Goal: Information Seeking & Learning: Learn about a topic

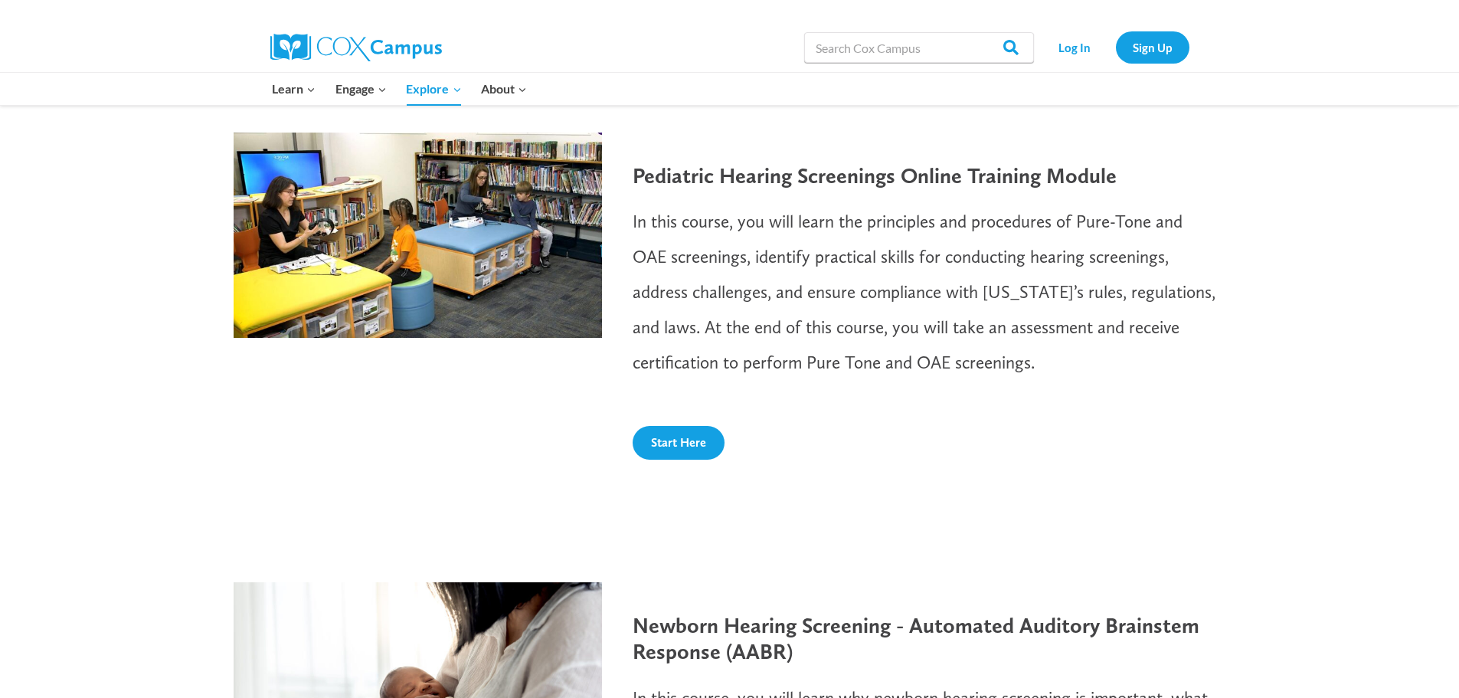
scroll to position [613, 0]
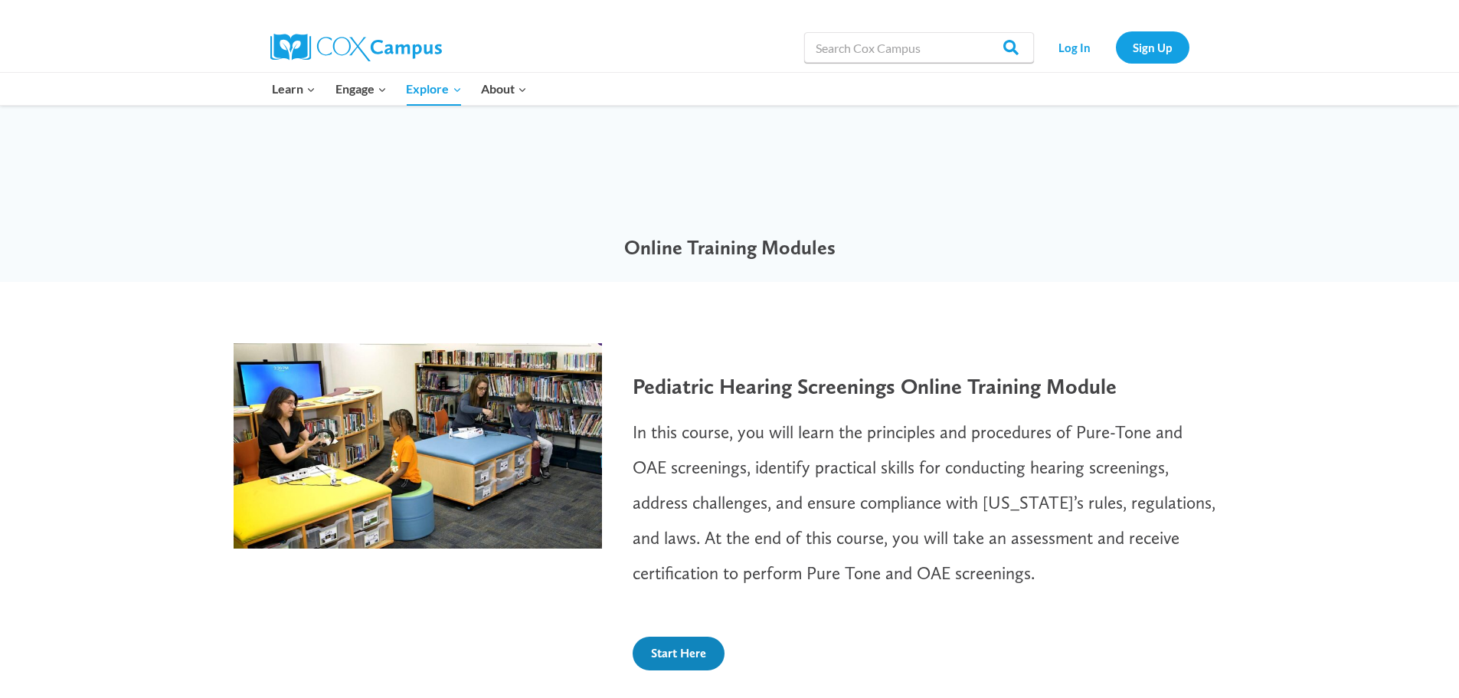
drag, startPoint x: 678, startPoint y: 655, endPoint x: 683, endPoint y: 646, distance: 10.6
click at [678, 653] on span "Start Here" at bounding box center [678, 653] width 55 height 15
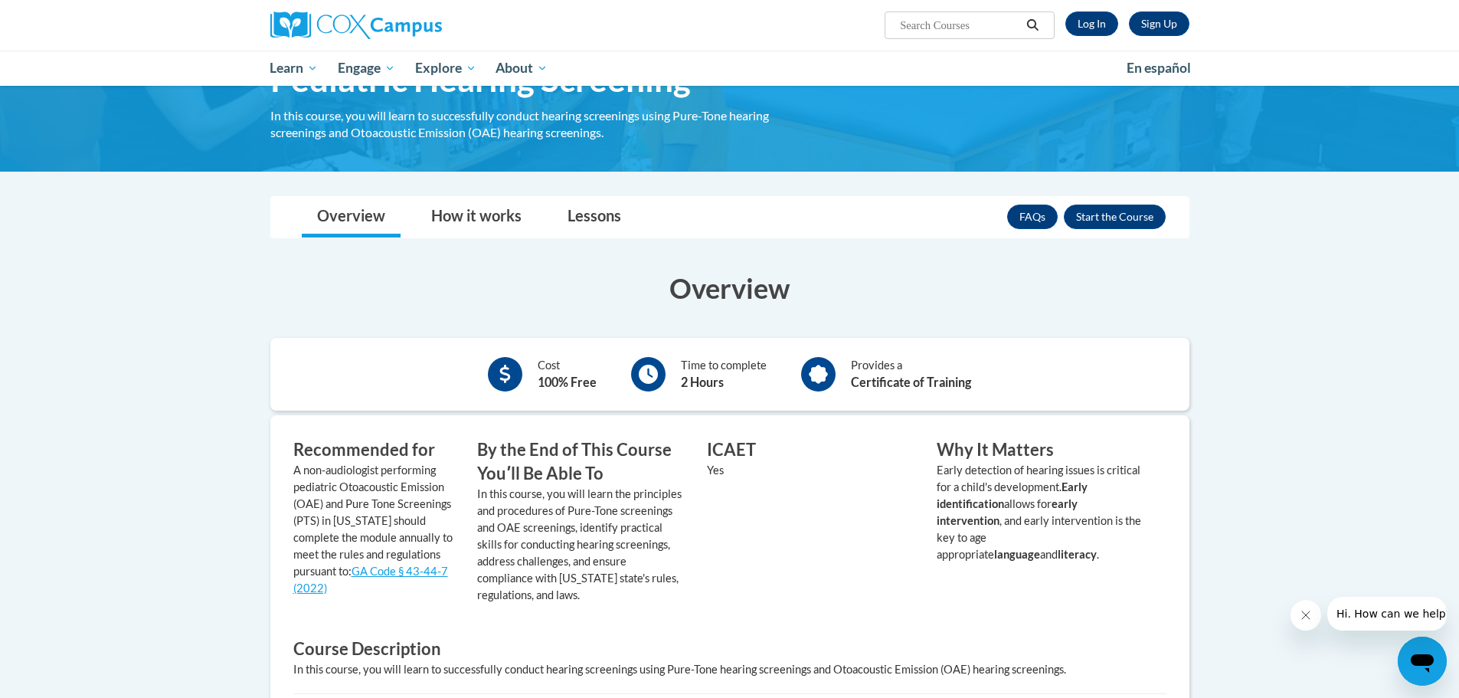
scroll to position [77, 0]
